Goal: Task Accomplishment & Management: Manage account settings

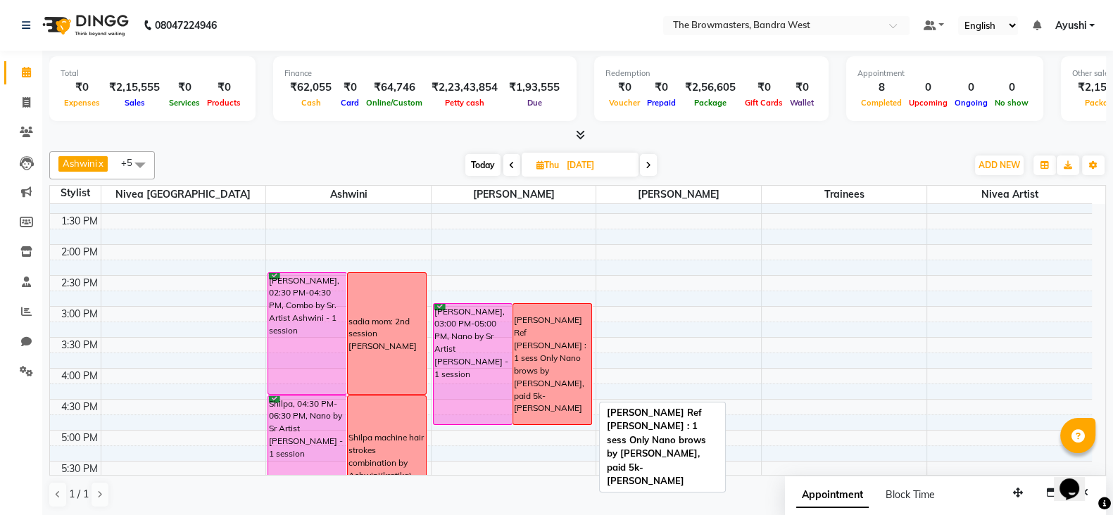
scroll to position [1, 0]
click at [566, 361] on div "[PERSON_NAME] Ref [PERSON_NAME] : 1 sess Only Nano brows by [PERSON_NAME], paid…" at bounding box center [552, 363] width 77 height 101
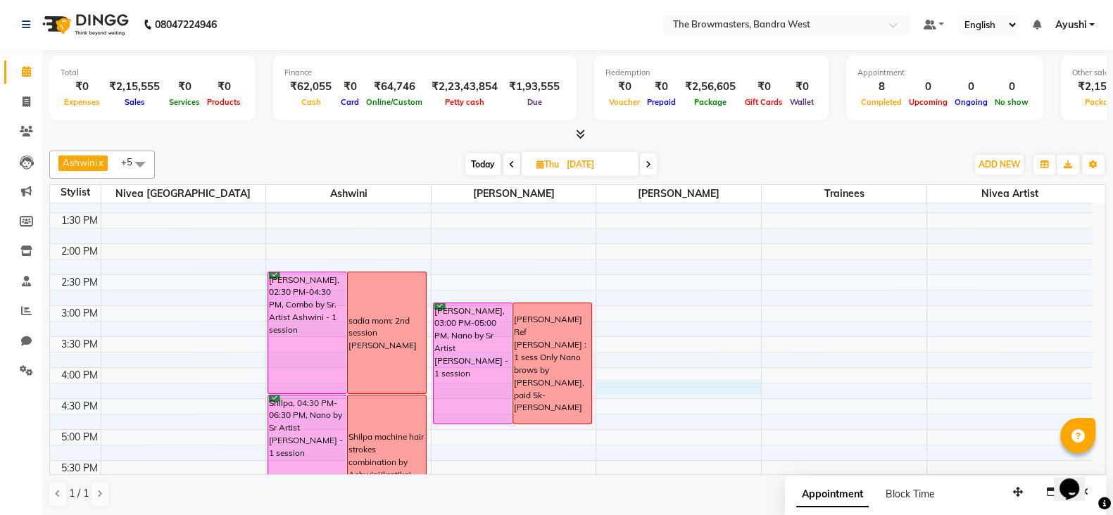
click at [635, 389] on div "8:00 AM 8:30 AM 9:00 AM 9:30 AM 10:00 AM 10:30 AM 11:00 AM 11:30 AM 12:00 PM 12…" at bounding box center [571, 275] width 1042 height 805
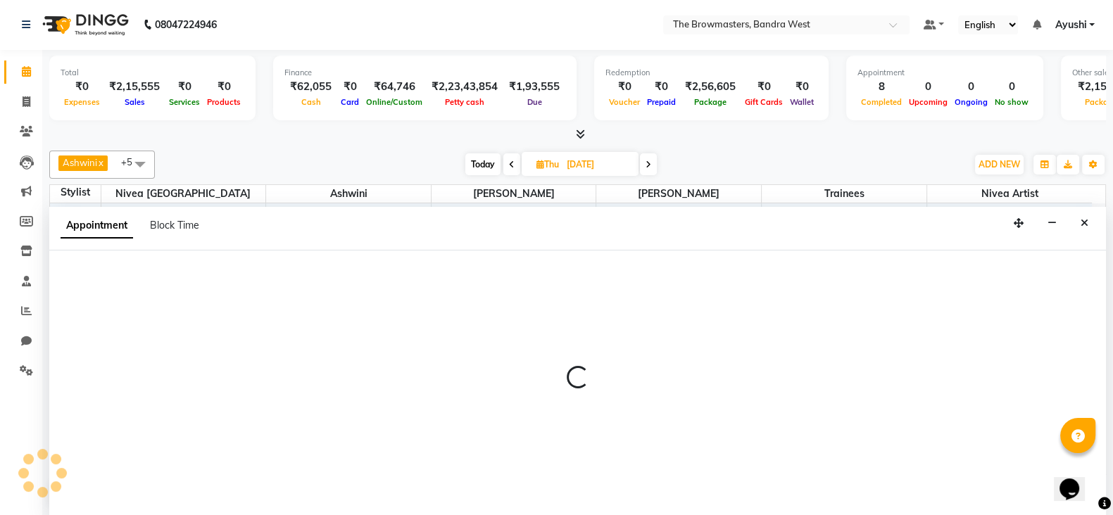
select select "64308"
select select "975"
select select "tentative"
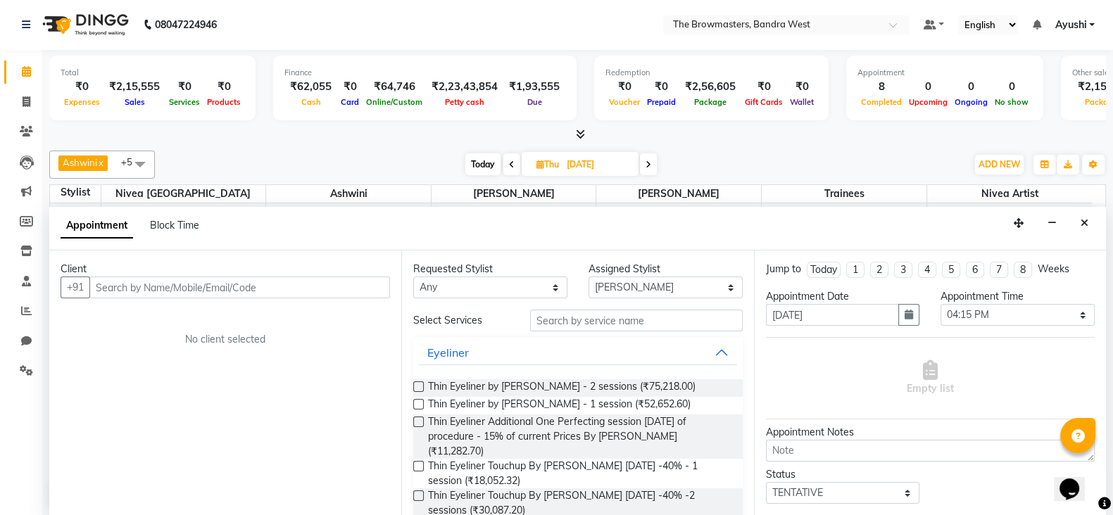
click at [729, 338] on div "Requested Stylist Any Ashmeey Singghai Ashwini [PERSON_NAME] Jyoti Kajal [PERSO…" at bounding box center [577, 383] width 352 height 265
click at [734, 334] on div "Requested Stylist Any Ashmeey Singghai Ashwini [PERSON_NAME] Jyoti Kajal [PERSO…" at bounding box center [577, 383] width 352 height 265
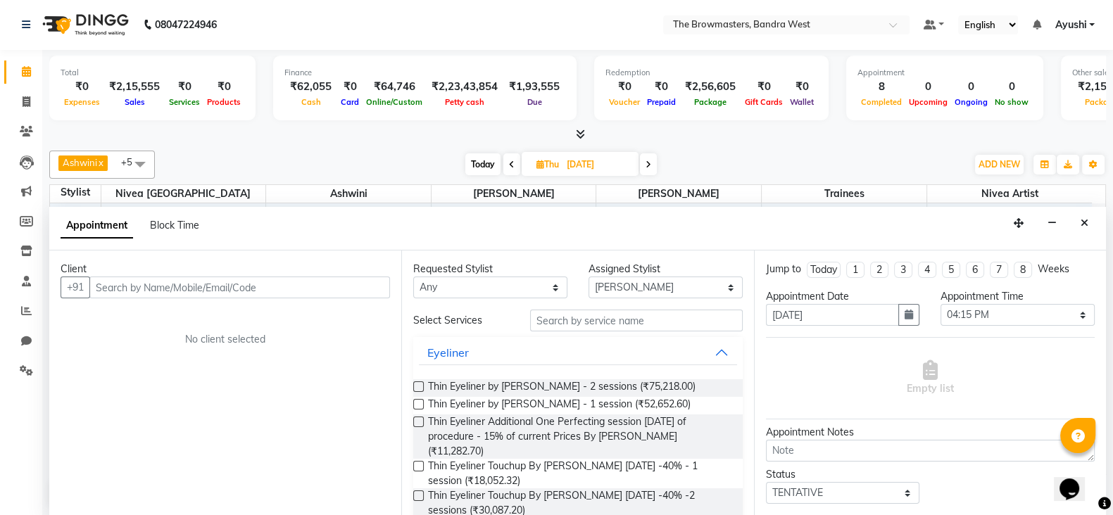
click at [1077, 209] on div "Appointment Block Time" at bounding box center [577, 229] width 1057 height 44
click at [1088, 218] on button "Close" at bounding box center [1084, 224] width 20 height 22
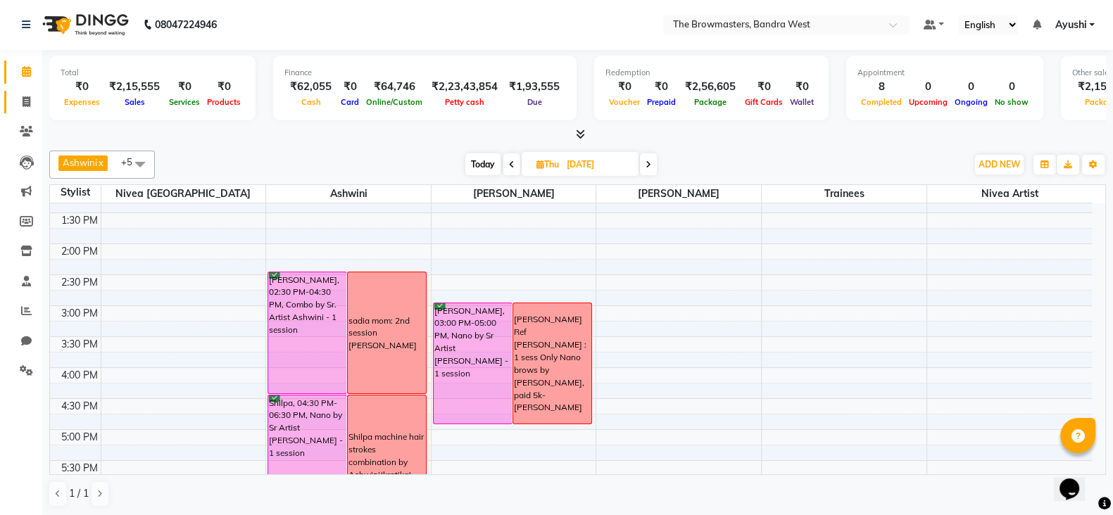
click at [14, 91] on link "Invoice" at bounding box center [21, 102] width 34 height 23
select select "6949"
select select "service"
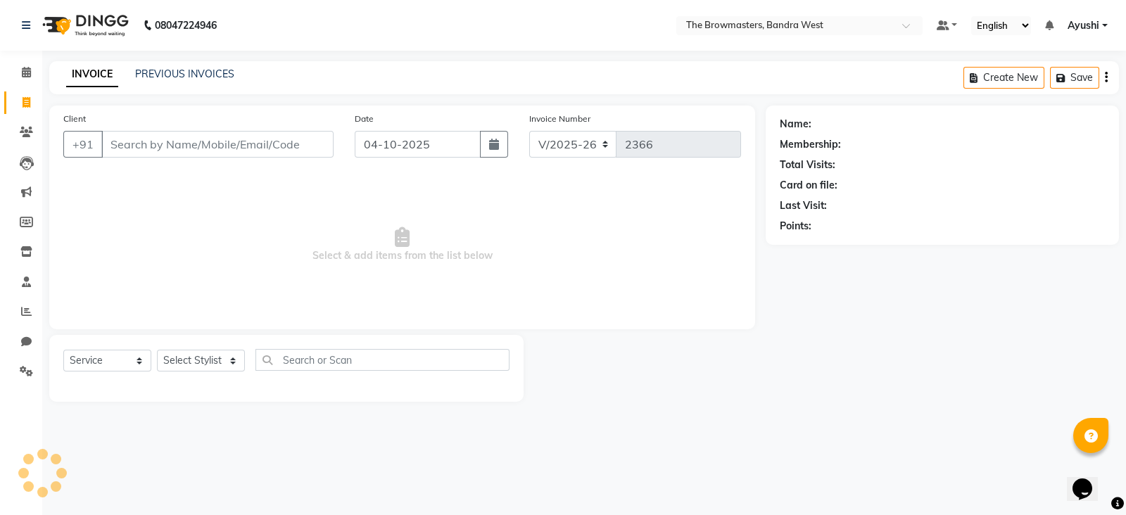
click at [199, 85] on div "INVOICE PREVIOUS INVOICES Create New Save" at bounding box center [584, 77] width 1070 height 33
click at [182, 78] on link "PREVIOUS INVOICES" at bounding box center [184, 74] width 99 height 13
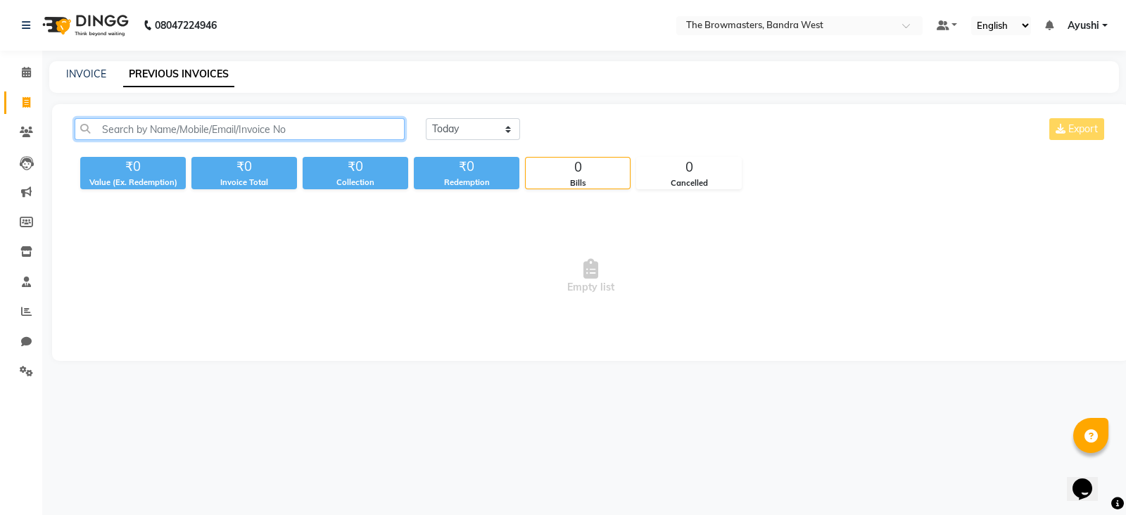
click at [231, 121] on input "text" at bounding box center [240, 129] width 330 height 22
paste input "[PHONE_NUMBER]"
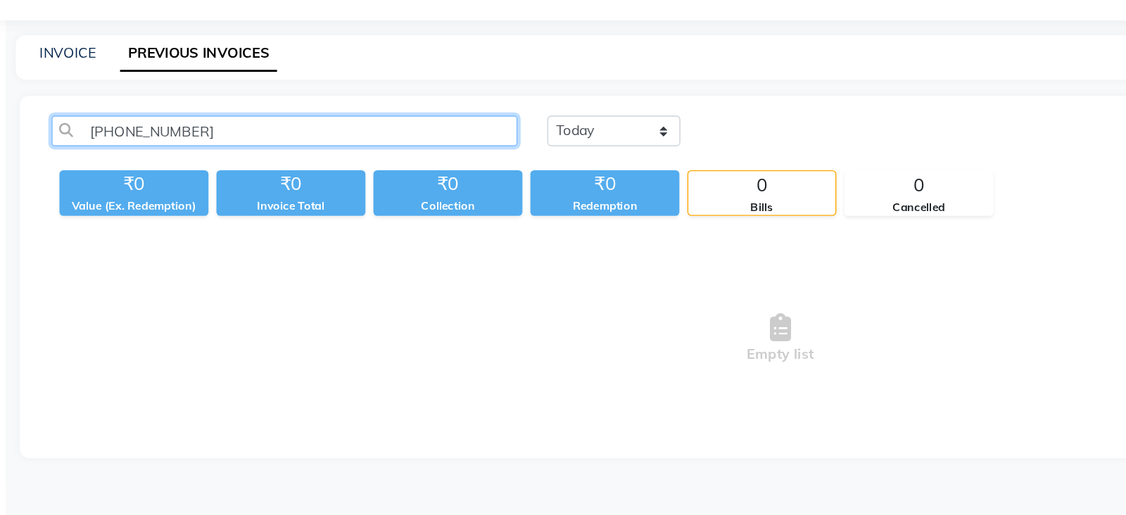
click at [155, 136] on input "[PHONE_NUMBER]" at bounding box center [240, 129] width 330 height 22
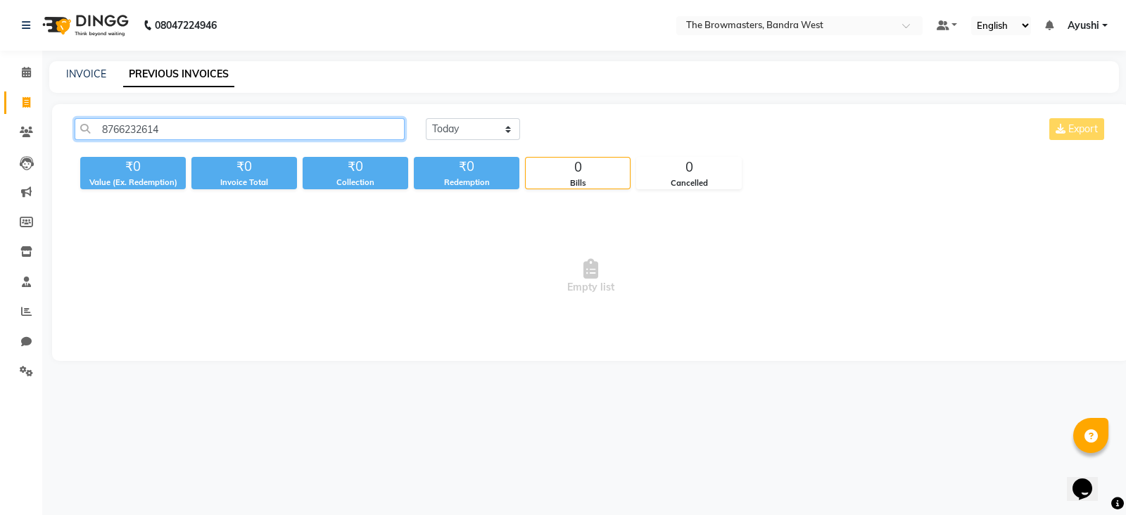
click at [143, 127] on input "8766232614" at bounding box center [240, 129] width 330 height 22
type input "8766232614"
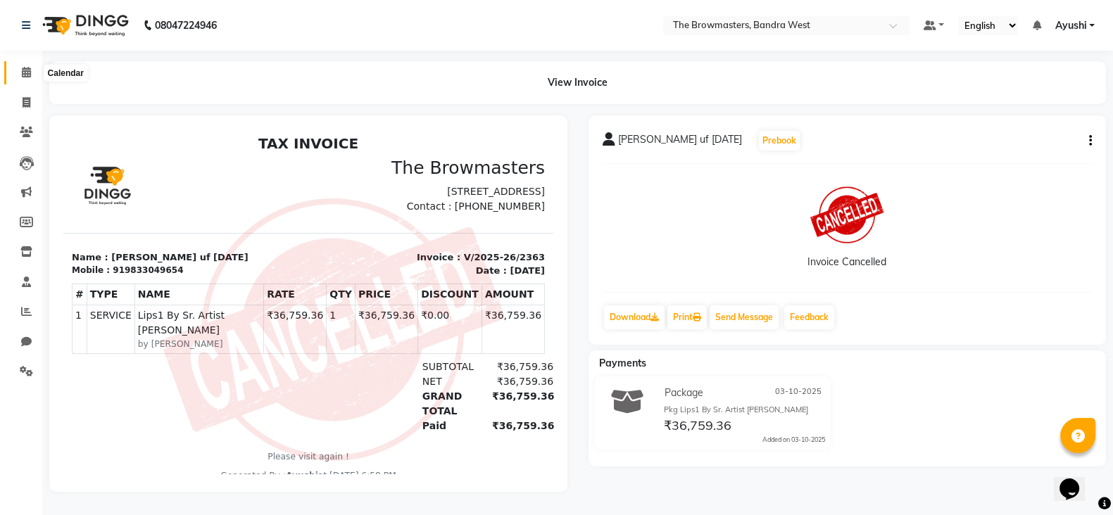
click at [22, 74] on icon at bounding box center [26, 72] width 9 height 11
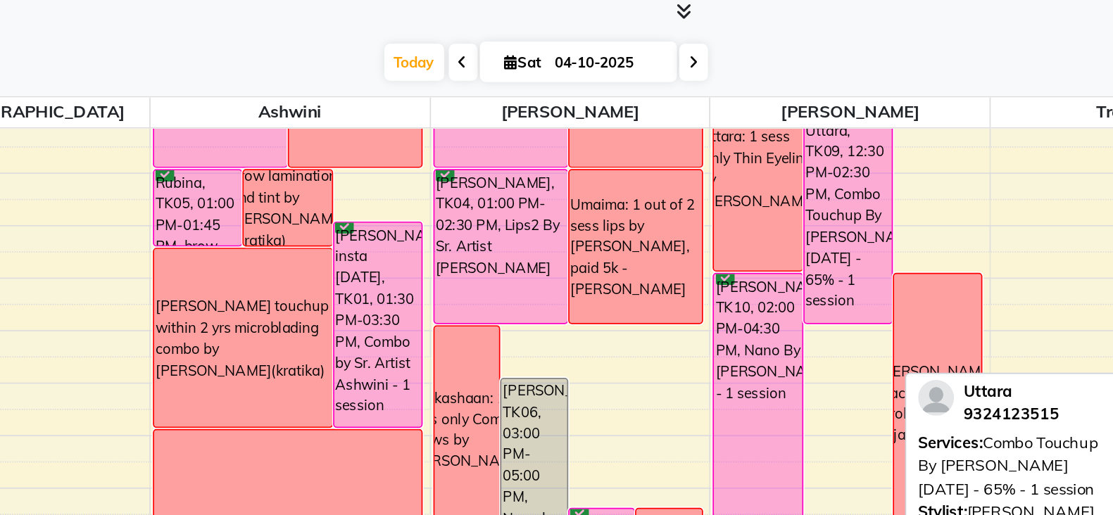
scroll to position [287, 0]
